Goal: Task Accomplishment & Management: Manage account settings

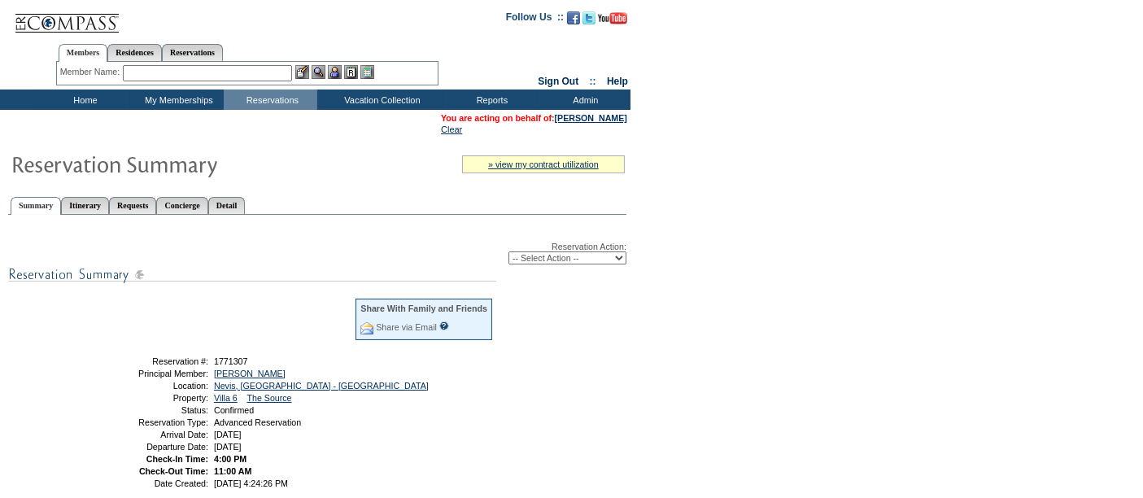
click at [554, 256] on select "-- Select Action -- Modify Reservation Dates Modify Reservation Cost Modify Occ…" at bounding box center [568, 257] width 118 height 13
select select "ChangeDates"
click at [509, 251] on select "-- Select Action -- Modify Reservation Dates Modify Reservation Cost Modify Occ…" at bounding box center [568, 257] width 118 height 13
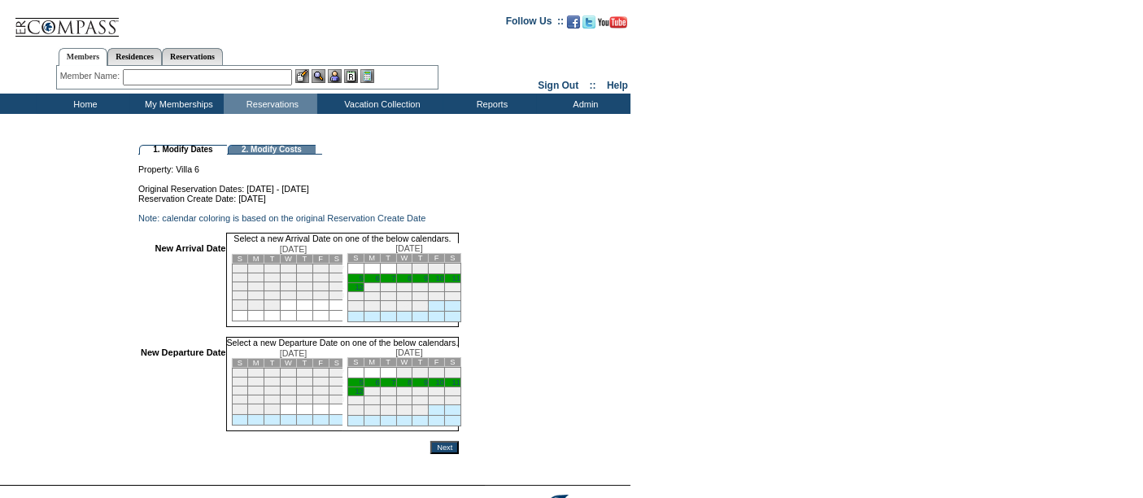
click at [364, 282] on td "5" at bounding box center [355, 278] width 16 height 9
click at [461, 388] on link "11" at bounding box center [456, 384] width 8 height 8
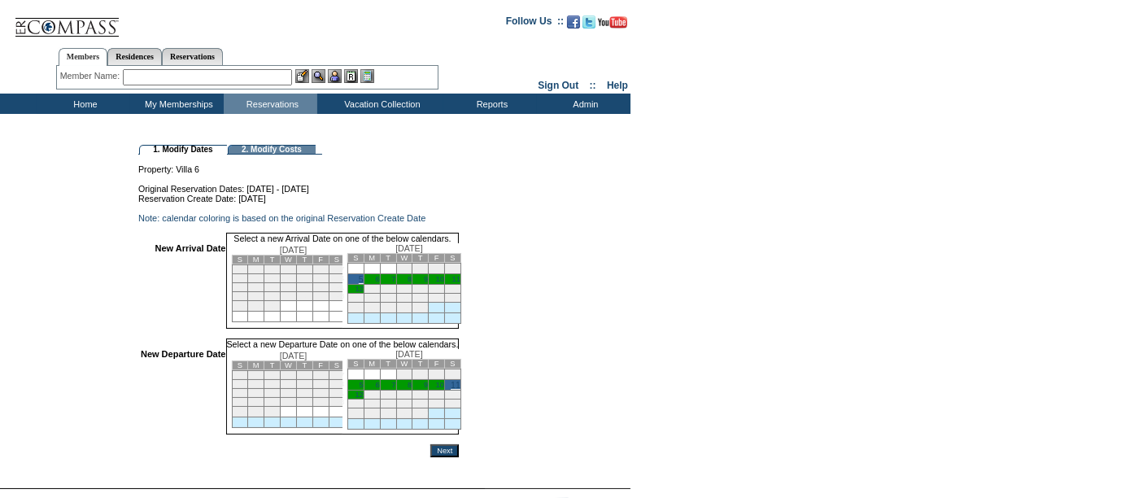
click at [459, 457] on input "Next" at bounding box center [444, 450] width 28 height 13
